Goal: Communication & Community: Answer question/provide support

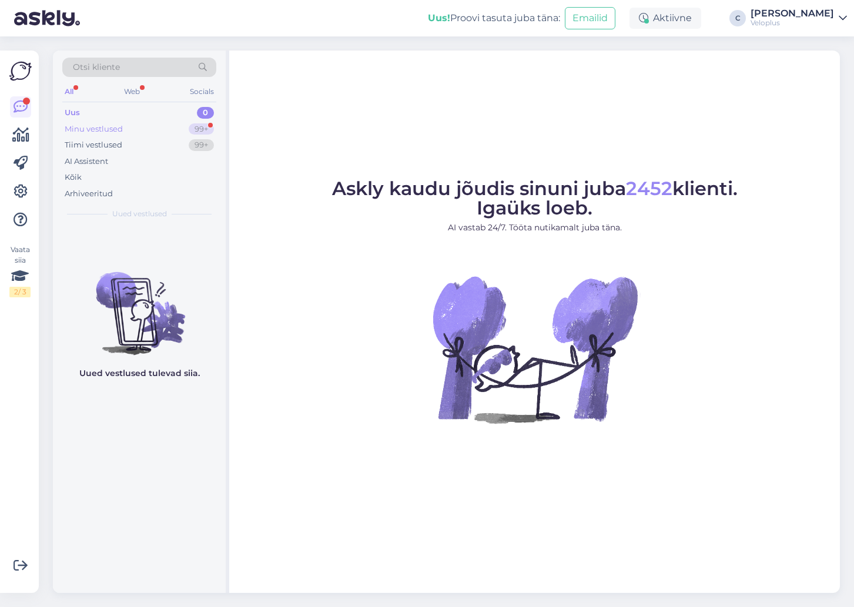
click at [190, 131] on div "99+" at bounding box center [201, 129] width 25 height 12
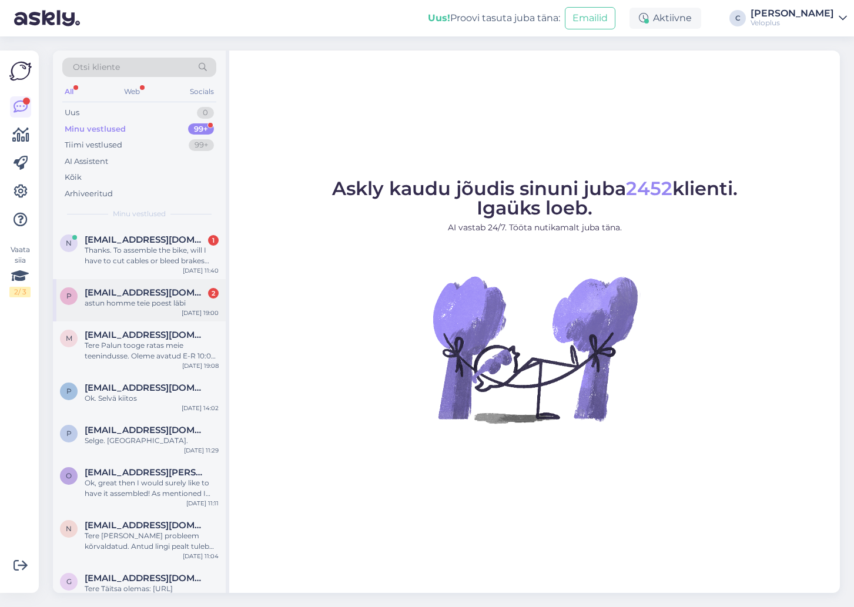
click at [168, 290] on span "[EMAIL_ADDRESS][DOMAIN_NAME]" at bounding box center [146, 292] width 122 height 11
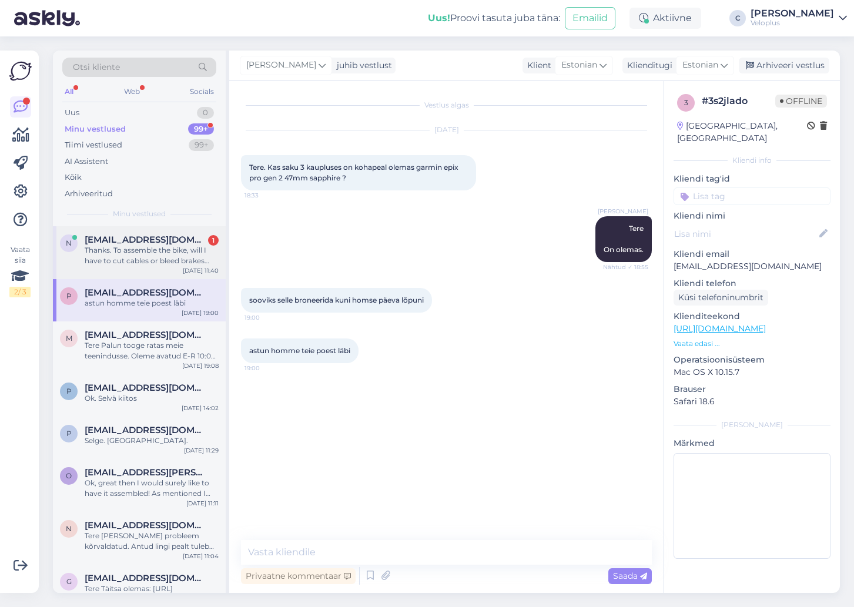
click at [165, 277] on div "n [EMAIL_ADDRESS][DOMAIN_NAME] 1 Thanks. To assemble the bike, will I have to c…" at bounding box center [139, 252] width 173 height 53
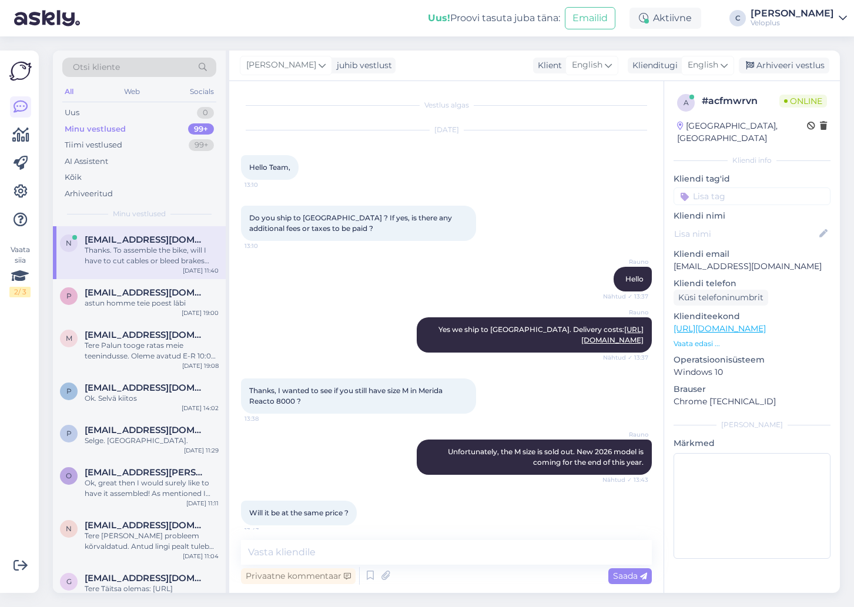
scroll to position [1943, 0]
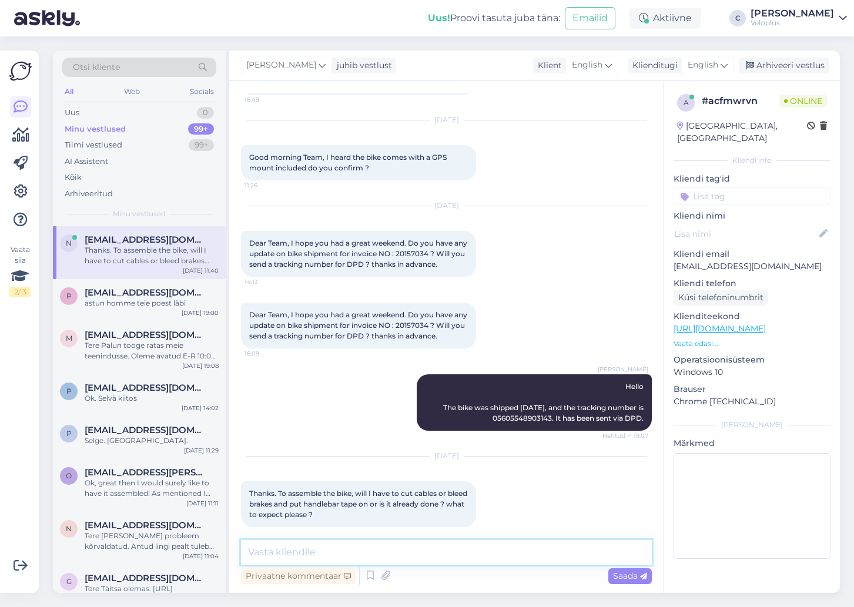
click at [446, 545] on textarea at bounding box center [446, 552] width 411 height 25
drag, startPoint x: 446, startPoint y: 545, endPoint x: 428, endPoint y: 546, distance: 17.7
click at [428, 546] on textarea at bounding box center [446, 552] width 411 height 25
click at [422, 561] on textarea at bounding box center [446, 552] width 411 height 25
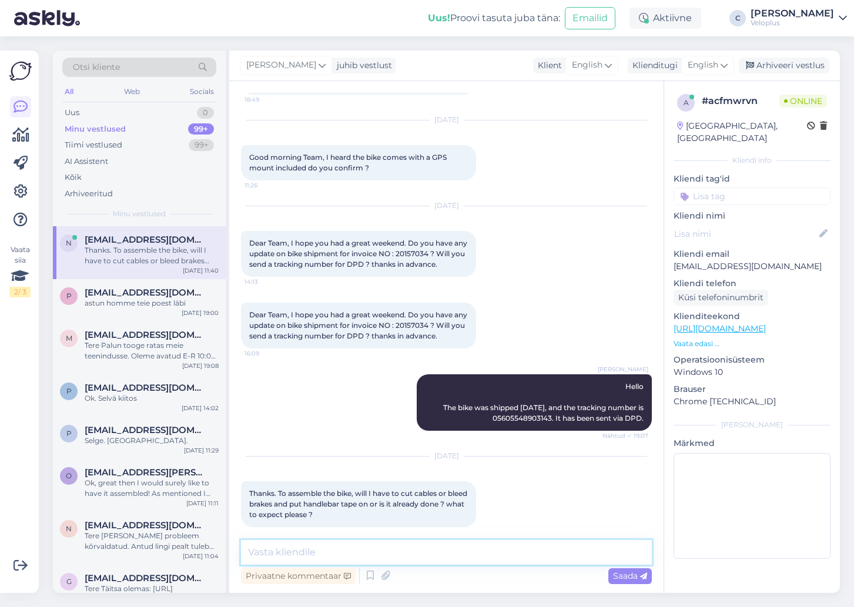
click at [422, 561] on textarea at bounding box center [446, 552] width 411 height 25
click at [437, 551] on textarea "I didnt see the packing proccess. Bike was compleatly assabled before shipping." at bounding box center [446, 552] width 411 height 25
paste textarea "ess. Bike was completely assembled before shipping."
type textarea "I didnt see the packing process. Bike was completely assembled before shipping."
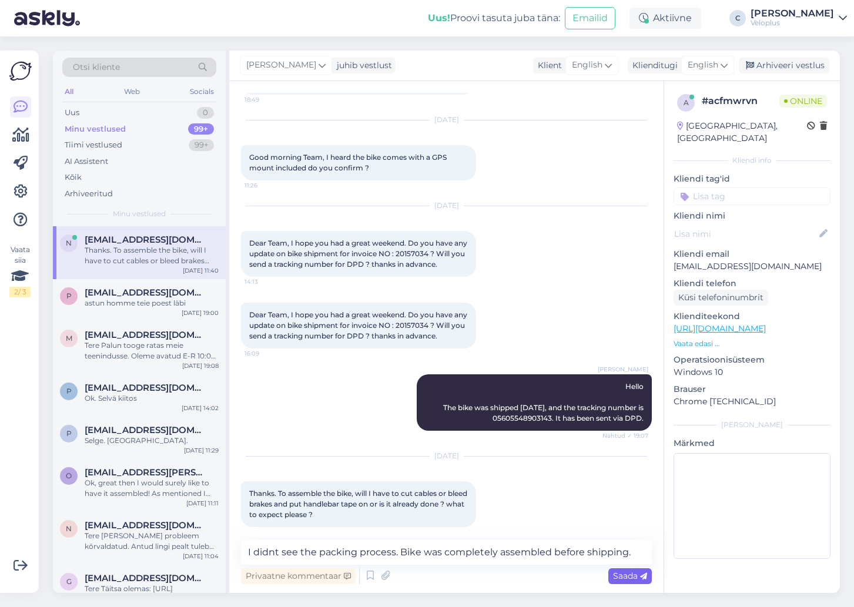
click at [627, 573] on span "Saada" at bounding box center [630, 576] width 34 height 11
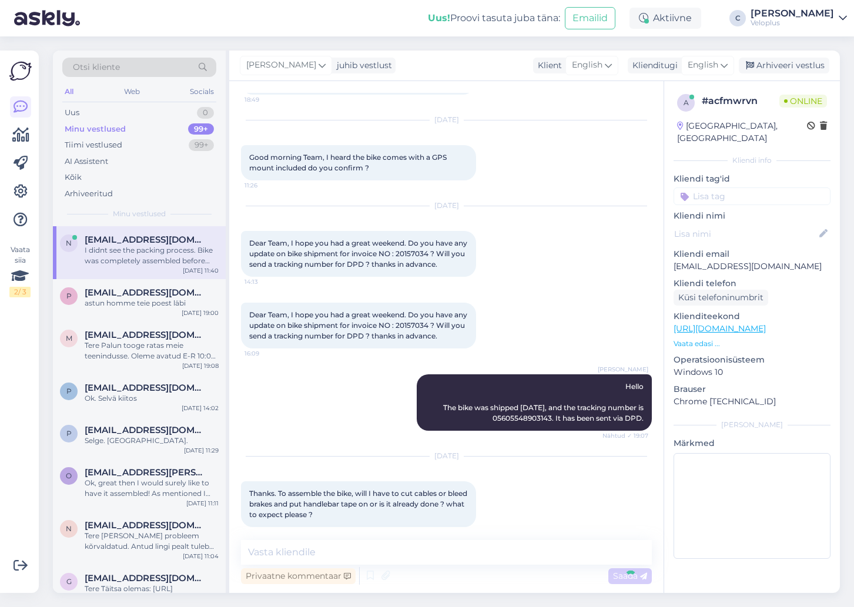
scroll to position [2004, 0]
